Goal: Transaction & Acquisition: Purchase product/service

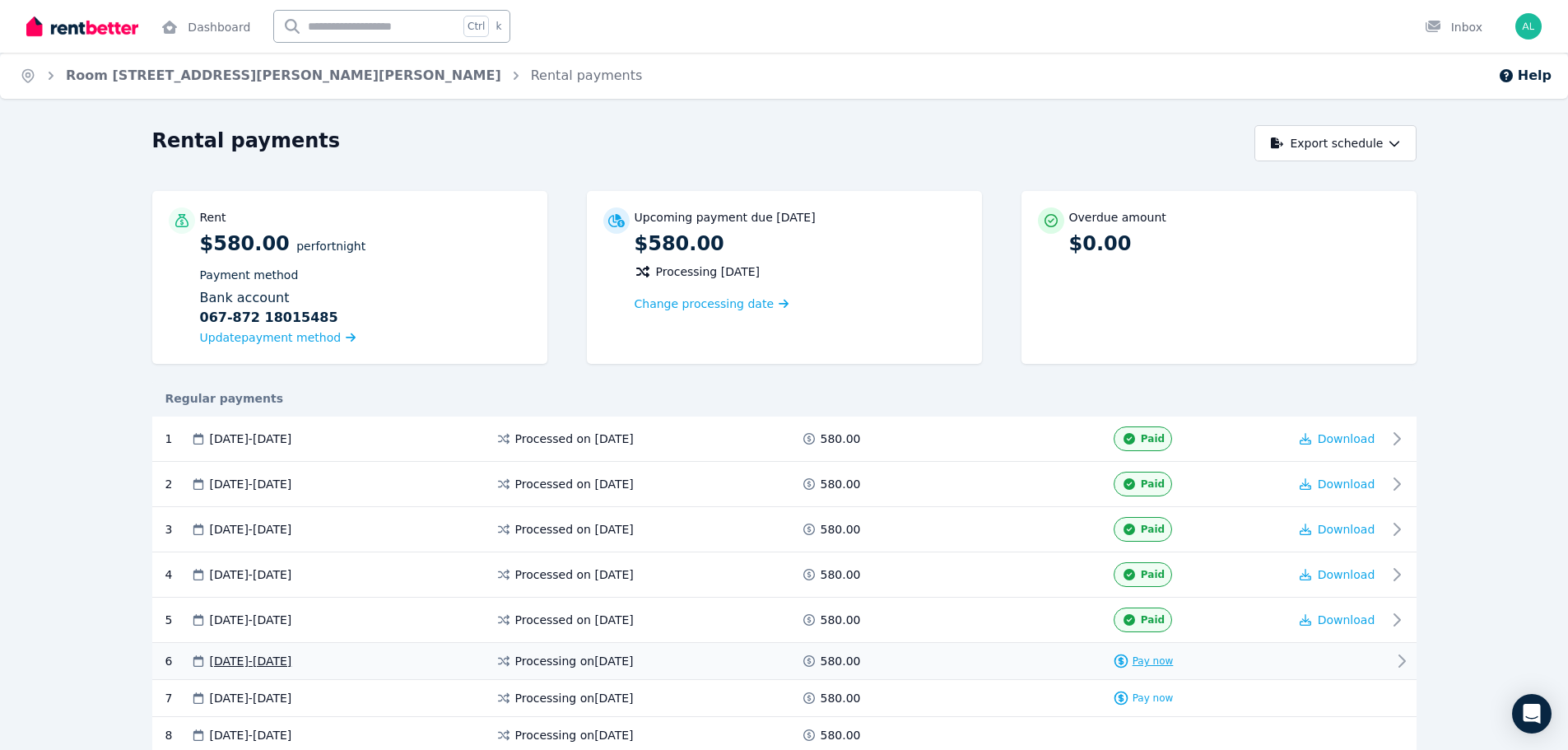
click at [1166, 662] on span "Pay now" at bounding box center [1154, 661] width 41 height 14
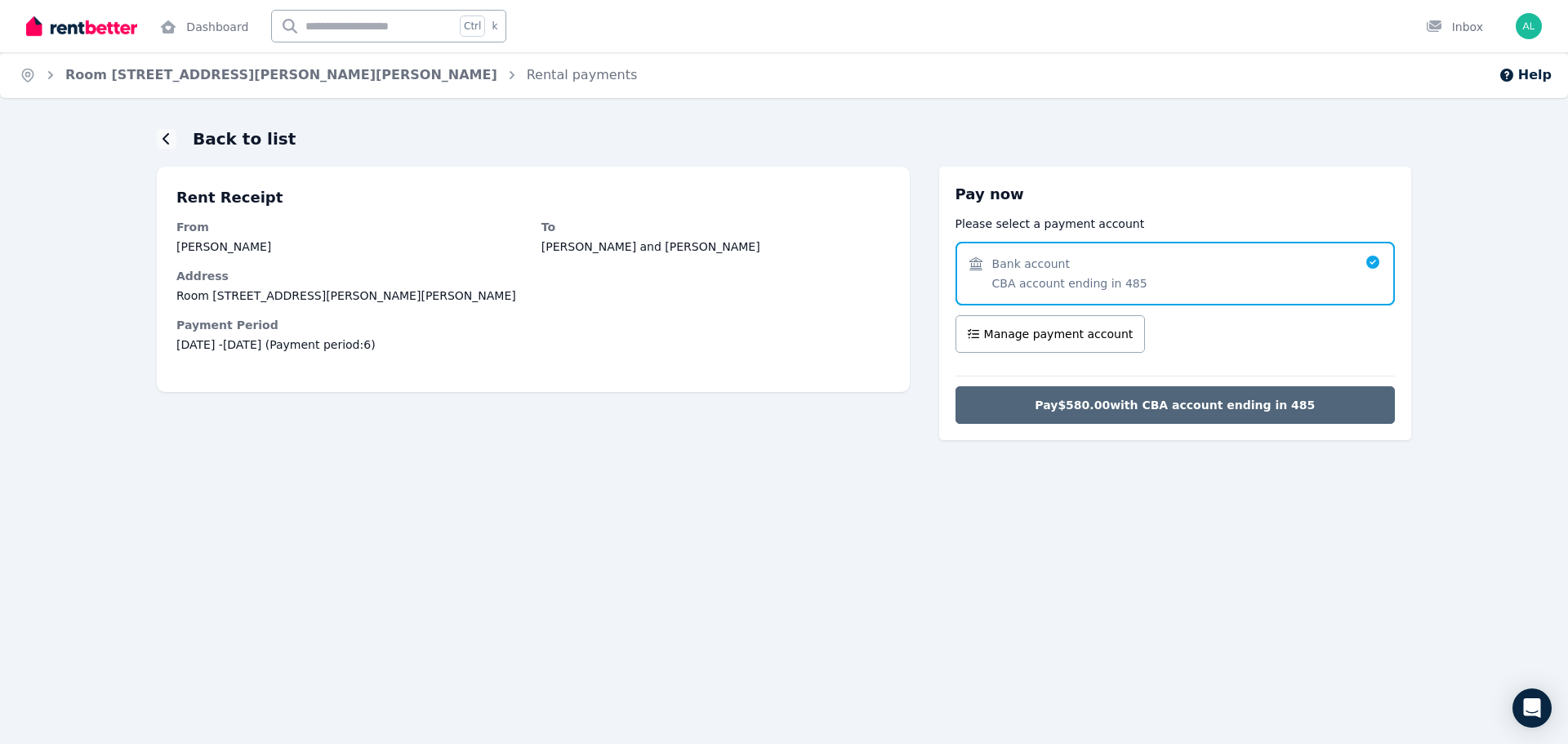
click at [1133, 418] on button "Pay $580.00 with CBA account ending in 485" at bounding box center [1176, 405] width 440 height 38
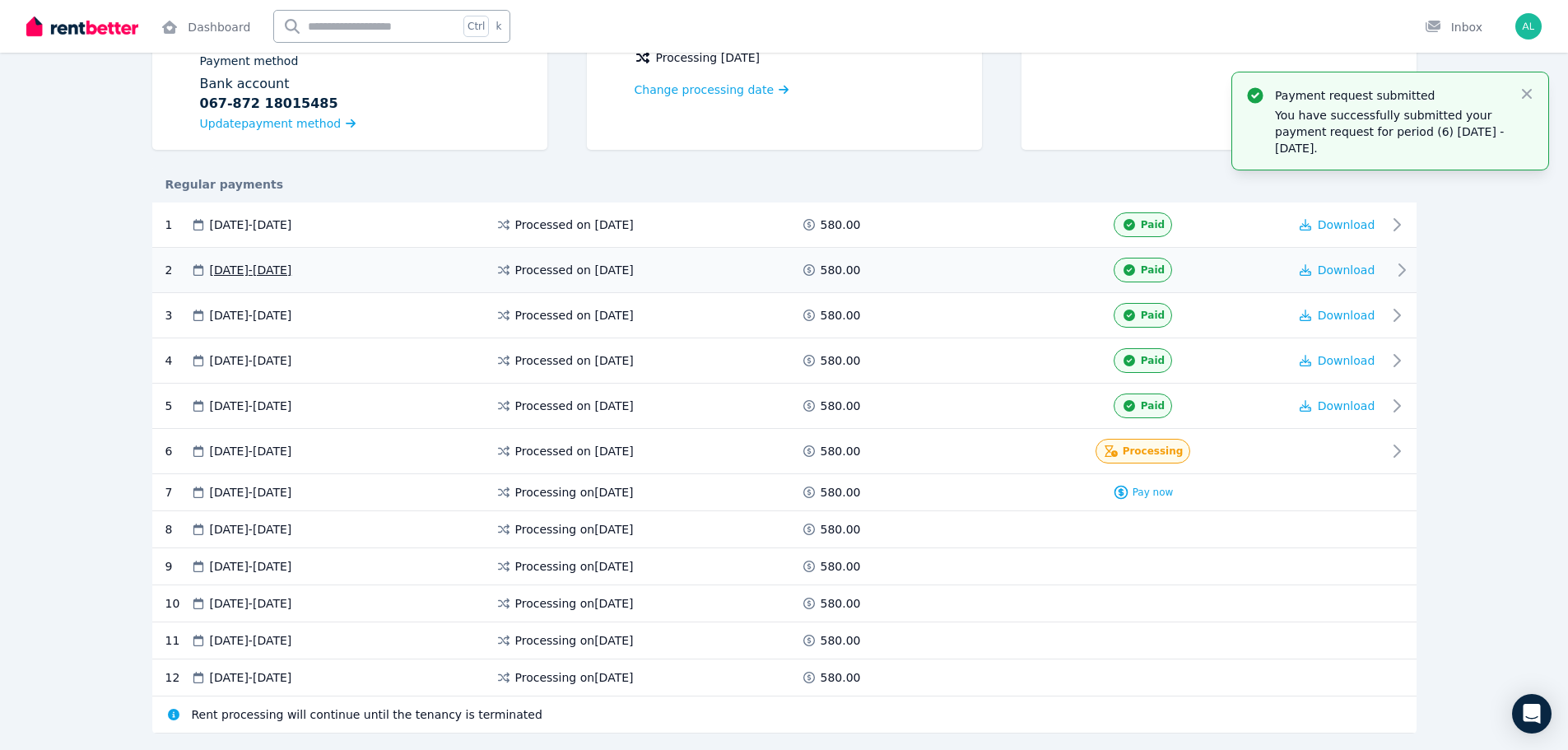
scroll to position [247, 0]
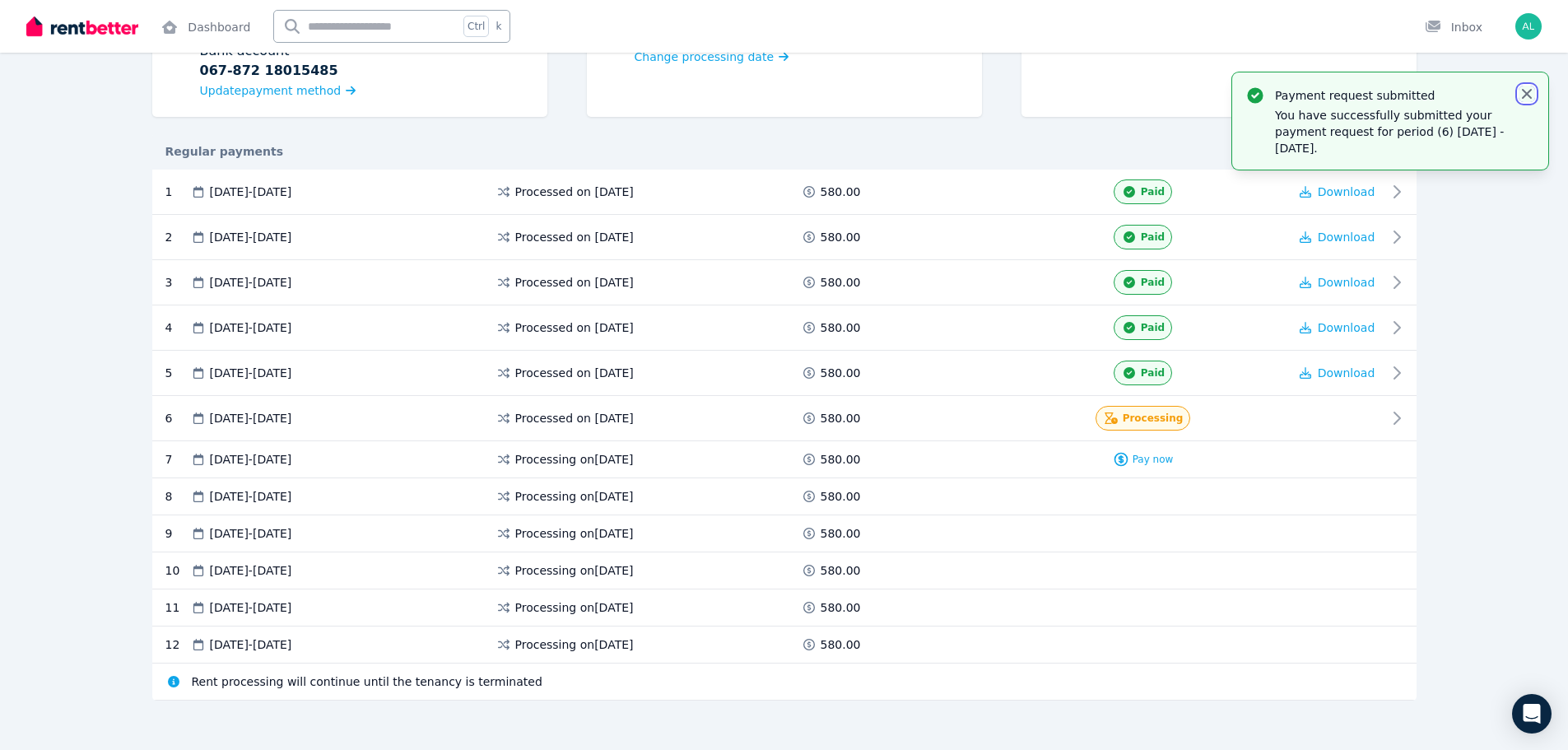
click at [1527, 100] on icon "button" at bounding box center [1527, 94] width 16 height 16
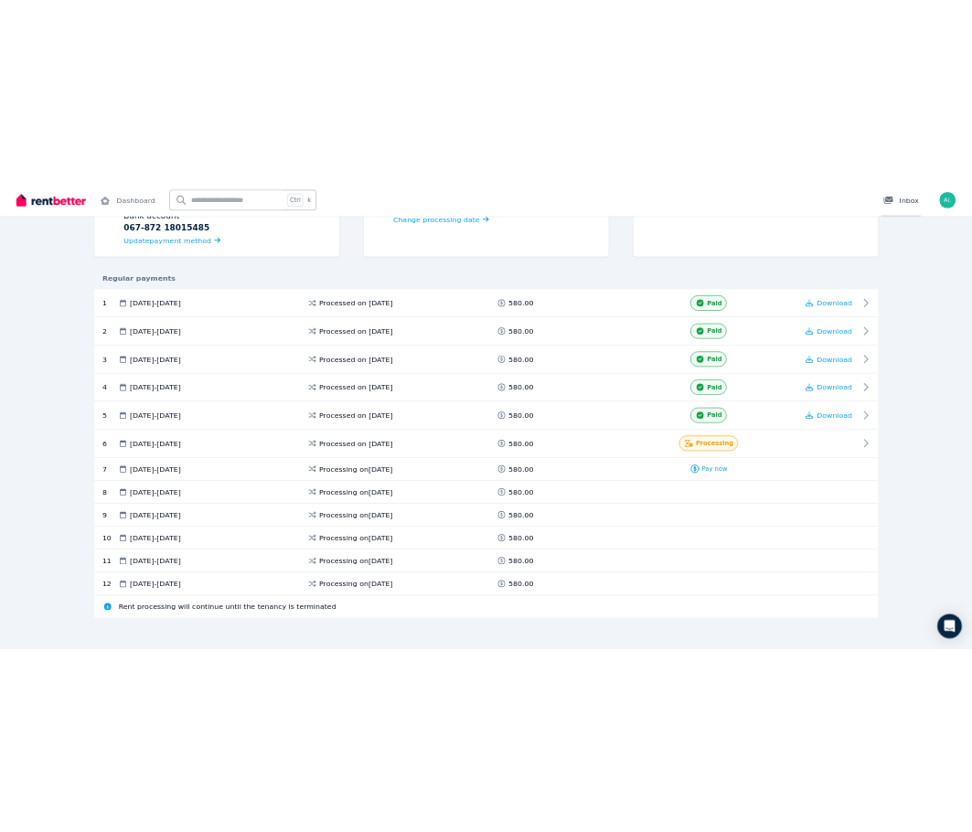
scroll to position [251, 0]
